Goal: Task Accomplishment & Management: Manage account settings

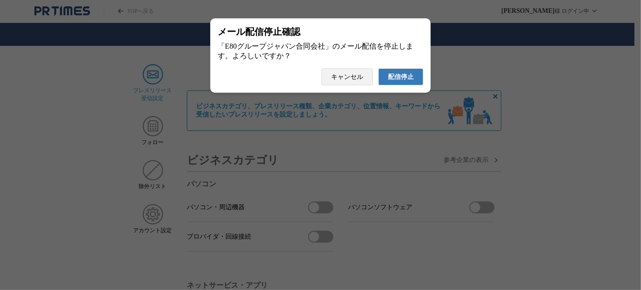
click at [413, 81] on span "配信停止" at bounding box center [401, 77] width 26 height 8
click at [386, 82] on button "配信停止" at bounding box center [401, 76] width 45 height 17
click at [391, 81] on span "配信停止" at bounding box center [401, 77] width 26 height 8
click at [381, 85] on button "配信停止" at bounding box center [401, 76] width 45 height 17
click at [407, 78] on span "配信停止" at bounding box center [401, 77] width 26 height 8
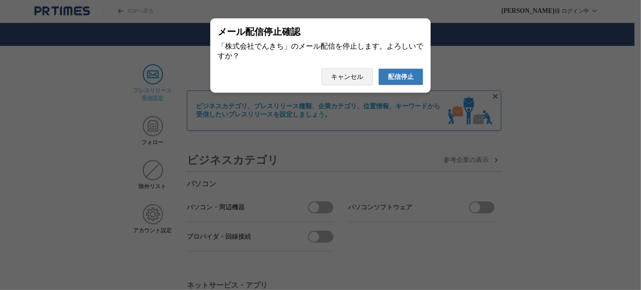
click at [409, 76] on span "配信停止" at bounding box center [401, 77] width 26 height 8
click at [387, 79] on button "配信停止" at bounding box center [401, 76] width 45 height 17
click at [392, 77] on span "配信停止" at bounding box center [401, 77] width 26 height 8
click at [391, 74] on button "配信停止" at bounding box center [401, 76] width 45 height 17
click at [401, 81] on span "配信停止" at bounding box center [401, 77] width 26 height 8
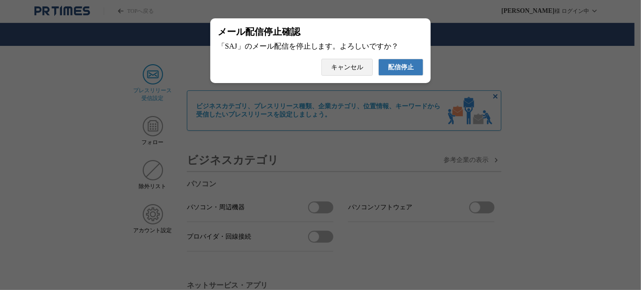
click at [395, 67] on span "配信停止" at bounding box center [401, 67] width 26 height 8
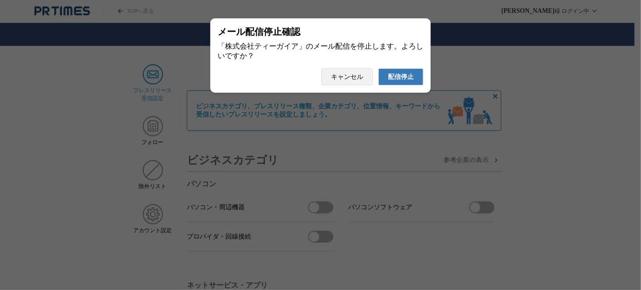
click at [404, 81] on span "配信停止" at bounding box center [401, 77] width 26 height 8
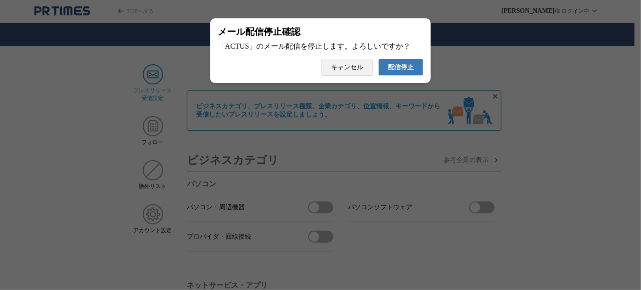
click at [395, 76] on button "配信停止" at bounding box center [401, 67] width 45 height 17
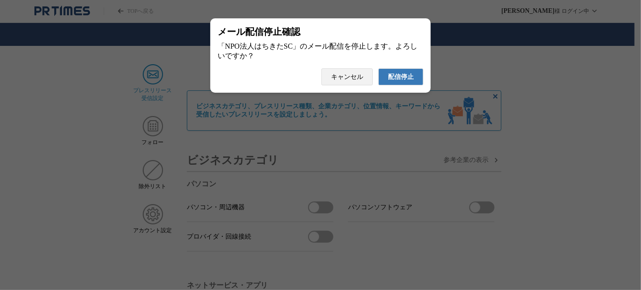
click at [384, 83] on button "配信停止" at bounding box center [401, 76] width 45 height 17
click at [411, 81] on span "配信停止" at bounding box center [401, 77] width 26 height 8
click at [392, 81] on span "配信停止" at bounding box center [401, 77] width 26 height 8
click at [399, 77] on span "配信停止" at bounding box center [401, 77] width 26 height 8
click at [409, 81] on span "配信停止" at bounding box center [401, 77] width 26 height 8
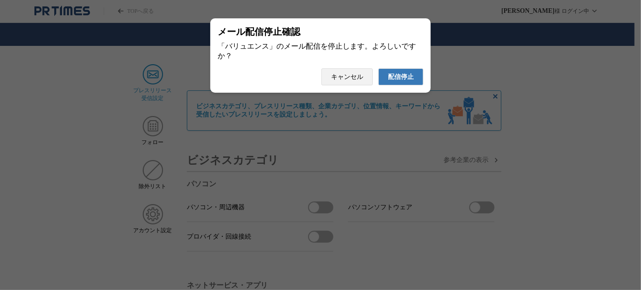
click at [380, 82] on button "配信停止" at bounding box center [401, 76] width 45 height 17
click at [397, 81] on span "配信停止" at bounding box center [401, 77] width 26 height 8
click at [403, 81] on span "配信停止" at bounding box center [401, 77] width 26 height 8
click at [413, 85] on button "配信停止" at bounding box center [401, 76] width 45 height 17
click at [397, 77] on span "配信停止" at bounding box center [401, 77] width 26 height 8
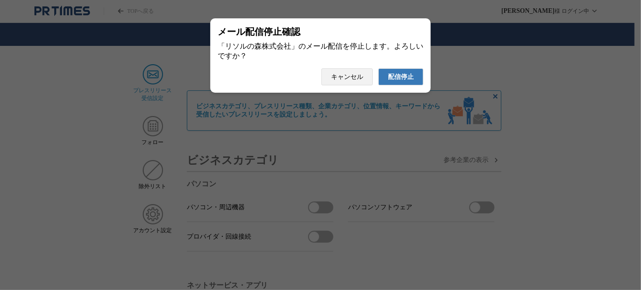
click at [392, 72] on button "配信停止" at bounding box center [401, 76] width 45 height 17
click at [408, 81] on span "配信停止" at bounding box center [401, 77] width 26 height 8
click at [409, 79] on span "配信停止" at bounding box center [401, 77] width 26 height 8
click at [398, 79] on span "配信停止" at bounding box center [401, 77] width 26 height 8
click at [392, 74] on button "配信停止" at bounding box center [401, 76] width 45 height 17
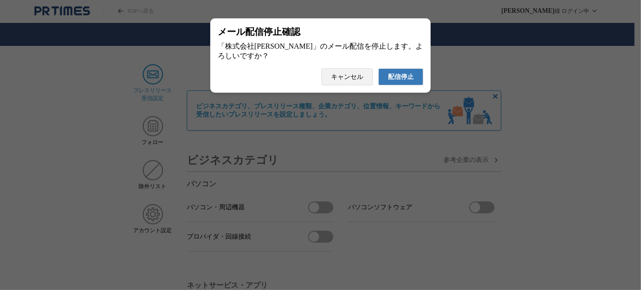
click at [397, 79] on span "配信停止" at bounding box center [401, 77] width 26 height 8
click at [387, 82] on button "配信停止" at bounding box center [401, 76] width 45 height 17
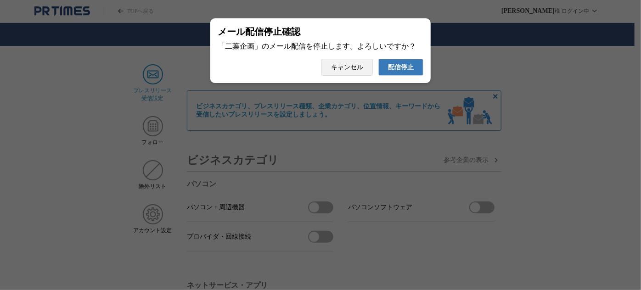
click at [397, 68] on span "配信停止" at bounding box center [401, 67] width 26 height 8
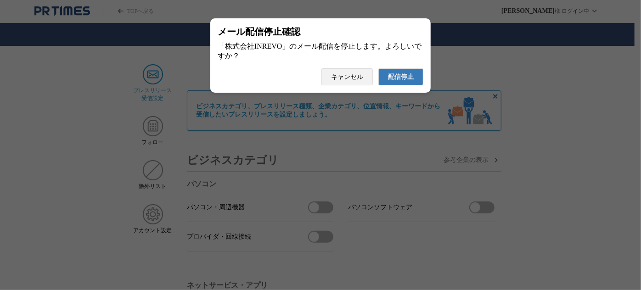
click at [384, 84] on button "配信停止" at bounding box center [401, 76] width 45 height 17
click at [407, 81] on span "配信停止" at bounding box center [401, 77] width 26 height 8
click at [399, 81] on span "配信停止" at bounding box center [401, 77] width 26 height 8
click at [409, 80] on span "配信停止" at bounding box center [401, 77] width 26 height 8
click at [404, 73] on button "配信停止" at bounding box center [401, 76] width 45 height 17
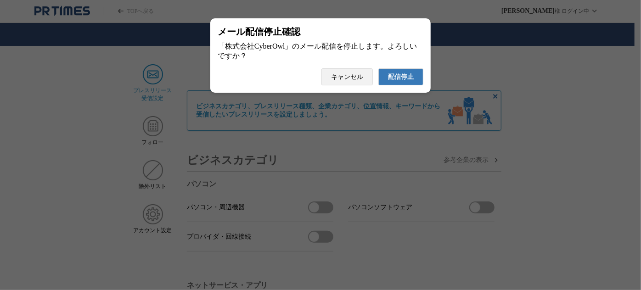
click at [399, 81] on span "配信停止" at bounding box center [401, 77] width 26 height 8
click at [406, 78] on span "配信停止" at bounding box center [401, 77] width 26 height 8
click at [400, 81] on span "配信停止" at bounding box center [401, 77] width 26 height 8
click at [402, 71] on div "メール配信停止確認 「羽田みらい開発」のメール配信を停止します。よろしいですか？ 配信停止 キャンセル" at bounding box center [320, 55] width 221 height 74
click at [400, 80] on span "配信停止" at bounding box center [401, 77] width 26 height 8
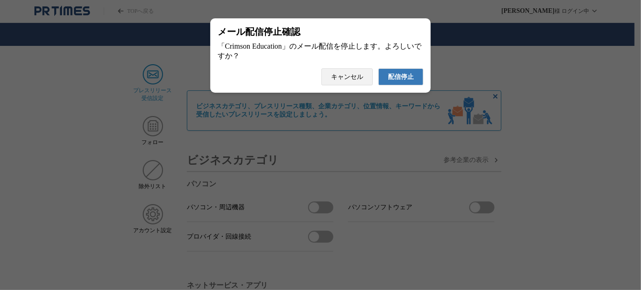
click at [403, 78] on span "配信停止" at bounding box center [401, 77] width 26 height 8
click at [404, 76] on span "配信停止" at bounding box center [401, 77] width 26 height 8
click at [397, 81] on span "配信停止" at bounding box center [401, 77] width 26 height 8
click at [396, 81] on span "配信停止" at bounding box center [401, 77] width 26 height 8
click at [387, 79] on button "配信停止" at bounding box center [401, 76] width 45 height 17
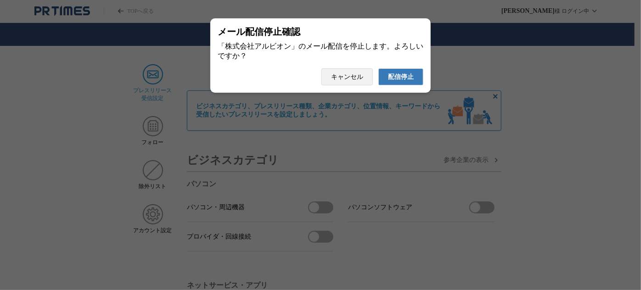
click at [398, 78] on span "配信停止" at bounding box center [401, 77] width 26 height 8
click at [387, 79] on button "配信停止" at bounding box center [401, 76] width 45 height 17
click at [405, 81] on span "配信停止" at bounding box center [401, 77] width 26 height 8
click at [411, 75] on button "配信停止" at bounding box center [401, 76] width 45 height 17
click at [397, 85] on button "配信停止" at bounding box center [401, 76] width 45 height 17
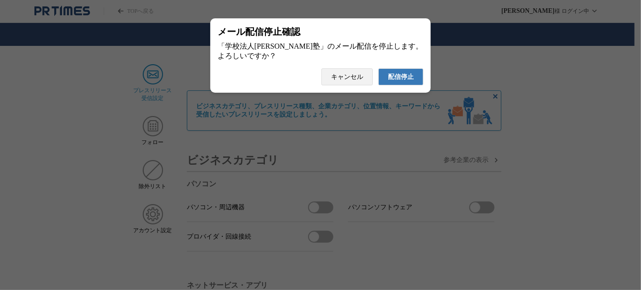
click at [388, 81] on span "配信停止" at bounding box center [401, 77] width 26 height 8
click at [399, 76] on span "配信停止" at bounding box center [401, 77] width 26 height 8
click at [404, 74] on button "配信停止" at bounding box center [401, 76] width 45 height 17
click at [405, 85] on button "配信停止" at bounding box center [401, 76] width 45 height 17
click at [410, 85] on button "配信停止" at bounding box center [401, 76] width 45 height 17
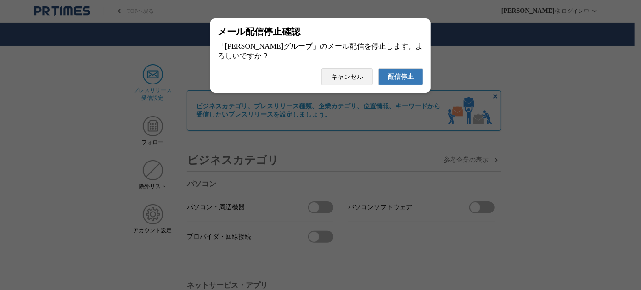
click at [399, 81] on span "配信停止" at bounding box center [401, 77] width 26 height 8
click at [397, 75] on button "配信停止" at bounding box center [401, 76] width 45 height 17
click at [390, 81] on span "配信停止" at bounding box center [401, 77] width 26 height 8
click at [386, 79] on button "配信停止" at bounding box center [401, 76] width 45 height 17
click at [409, 85] on button "配信停止" at bounding box center [401, 76] width 45 height 17
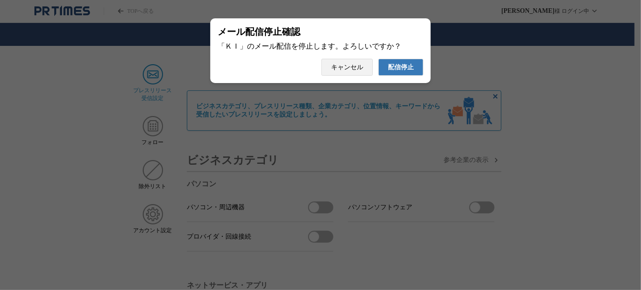
click at [409, 76] on button "配信停止" at bounding box center [401, 67] width 45 height 17
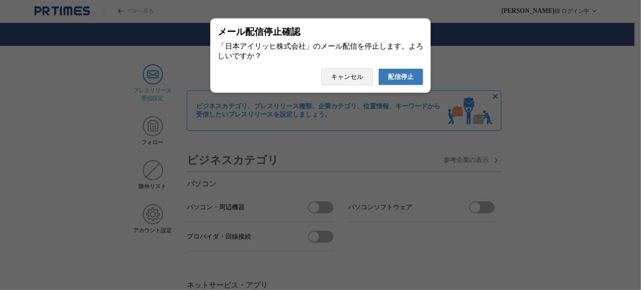
click at [408, 81] on span "配信停止" at bounding box center [401, 77] width 26 height 8
click at [403, 80] on span "配信停止" at bounding box center [401, 77] width 26 height 8
click at [401, 81] on span "配信停止" at bounding box center [401, 77] width 26 height 8
click at [381, 79] on button "配信停止" at bounding box center [401, 76] width 45 height 17
click at [393, 77] on span "配信停止" at bounding box center [401, 77] width 26 height 8
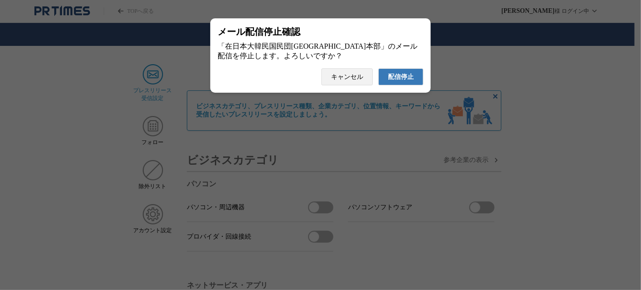
click at [384, 84] on button "配信停止" at bounding box center [401, 76] width 45 height 17
click at [390, 77] on span "配信停止" at bounding box center [401, 77] width 26 height 8
click at [405, 85] on button "配信停止" at bounding box center [401, 76] width 45 height 17
click at [391, 80] on span "配信停止" at bounding box center [401, 77] width 26 height 8
click at [396, 81] on span "配信停止" at bounding box center [401, 77] width 26 height 8
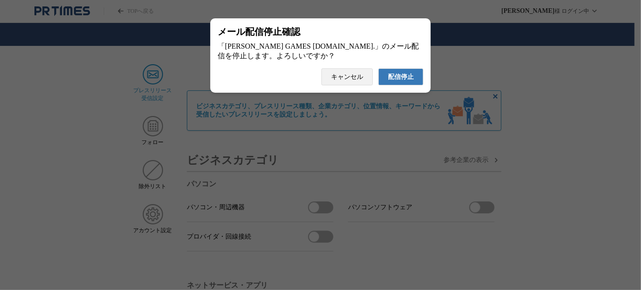
click at [390, 79] on span "配信停止" at bounding box center [401, 77] width 26 height 8
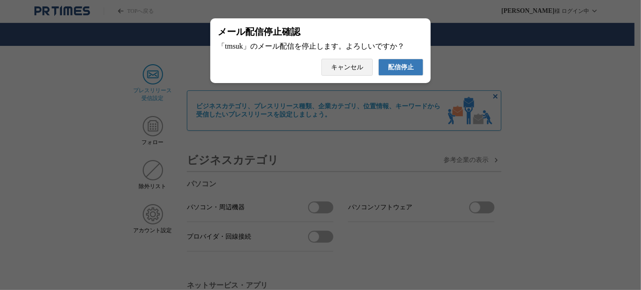
click at [406, 72] on span "配信停止" at bounding box center [401, 67] width 26 height 8
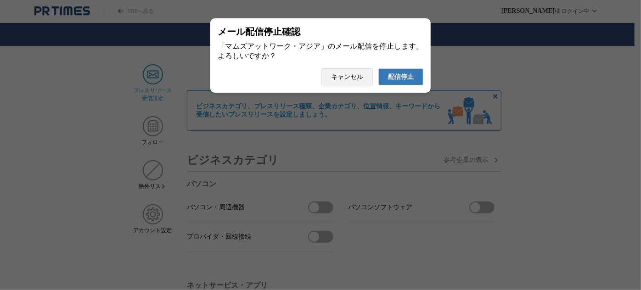
click at [400, 81] on span "配信停止" at bounding box center [401, 77] width 26 height 8
click at [397, 81] on span "配信停止" at bounding box center [401, 77] width 26 height 8
click at [390, 81] on span "配信停止" at bounding box center [401, 77] width 26 height 8
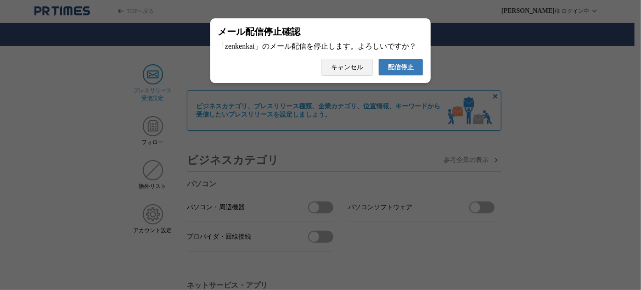
click at [406, 76] on button "配信停止" at bounding box center [401, 67] width 45 height 17
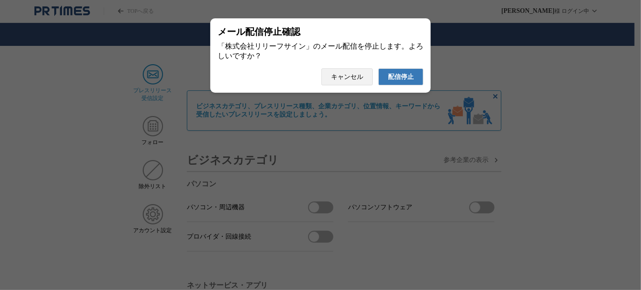
click at [393, 81] on span "配信停止" at bounding box center [401, 77] width 26 height 8
click at [392, 85] on button "配信停止" at bounding box center [401, 76] width 45 height 17
click at [398, 78] on span "配信停止" at bounding box center [401, 77] width 26 height 8
click at [386, 82] on button "配信停止" at bounding box center [401, 76] width 45 height 17
click at [397, 81] on span "配信停止" at bounding box center [401, 77] width 26 height 8
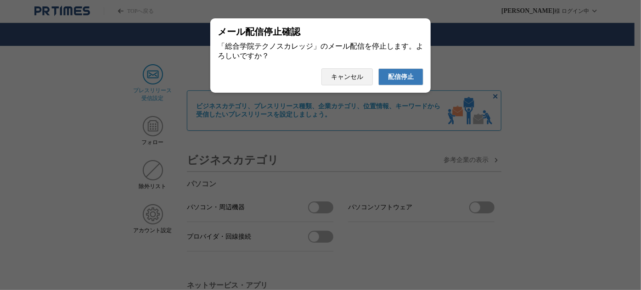
click at [384, 81] on button "配信停止" at bounding box center [401, 76] width 45 height 17
click at [403, 73] on button "配信停止" at bounding box center [401, 76] width 45 height 17
click at [403, 74] on button "配信停止" at bounding box center [401, 76] width 45 height 17
click at [410, 79] on span "配信停止" at bounding box center [401, 77] width 26 height 8
